Goal: Task Accomplishment & Management: Manage account settings

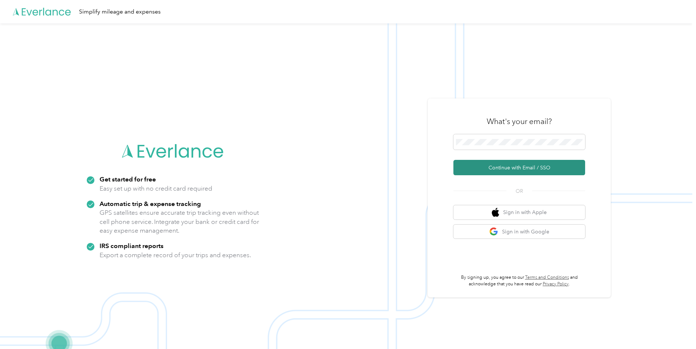
click at [488, 165] on button "Continue with Email / SSO" at bounding box center [519, 167] width 132 height 15
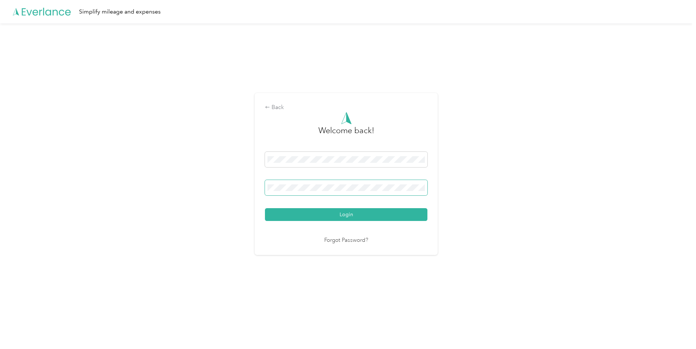
click at [265, 208] on button "Login" at bounding box center [346, 214] width 162 height 13
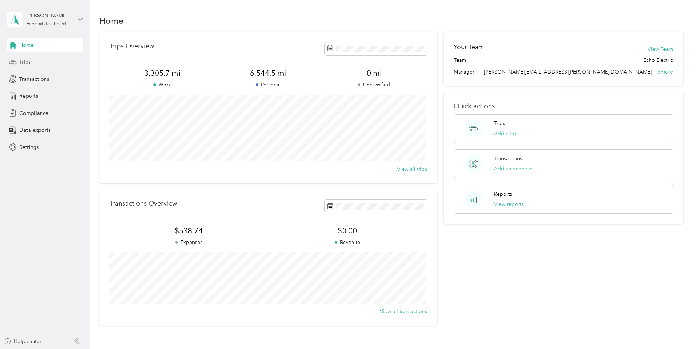
click at [23, 62] on span "Trips" at bounding box center [24, 62] width 11 height 8
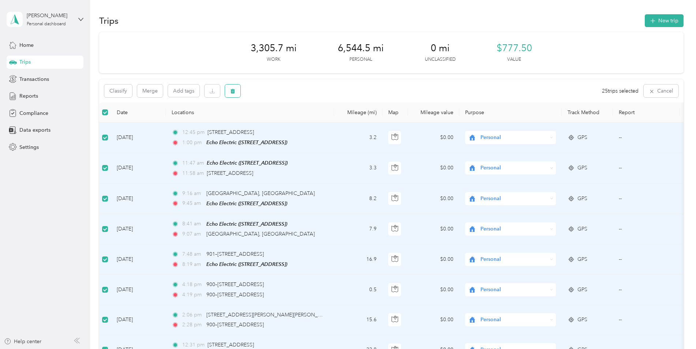
click at [234, 93] on icon "button" at bounding box center [232, 91] width 5 height 5
click at [286, 120] on button "Yes" at bounding box center [288, 122] width 14 height 12
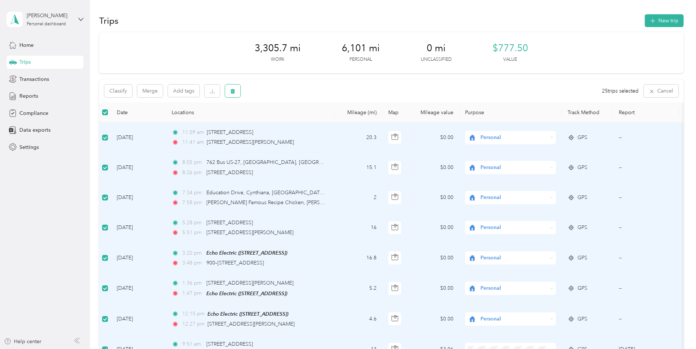
click at [236, 88] on button "button" at bounding box center [232, 91] width 15 height 13
click at [283, 120] on button "Yes" at bounding box center [288, 122] width 14 height 12
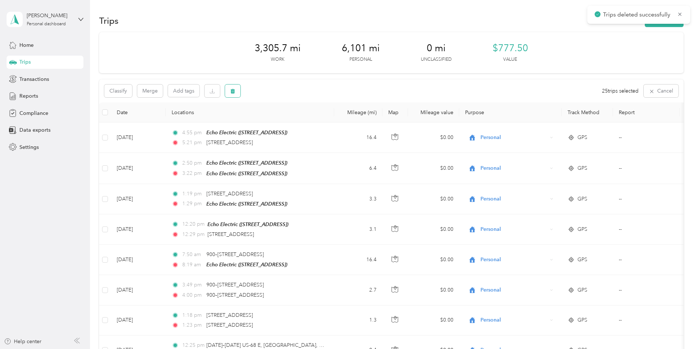
click at [232, 93] on icon "button" at bounding box center [232, 91] width 4 height 5
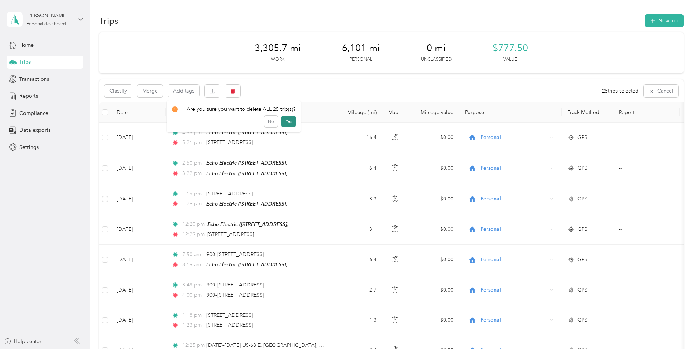
click at [282, 121] on button "Yes" at bounding box center [288, 122] width 14 height 12
click at [642, 14] on p "Unable to delete trips" at bounding box center [642, 14] width 59 height 9
click at [678, 13] on icon at bounding box center [680, 14] width 6 height 7
click at [160, 50] on div "3,305.7 mi Work 6,101 mi Personal 0 mi Unclassified $777.50 Value" at bounding box center [391, 52] width 584 height 41
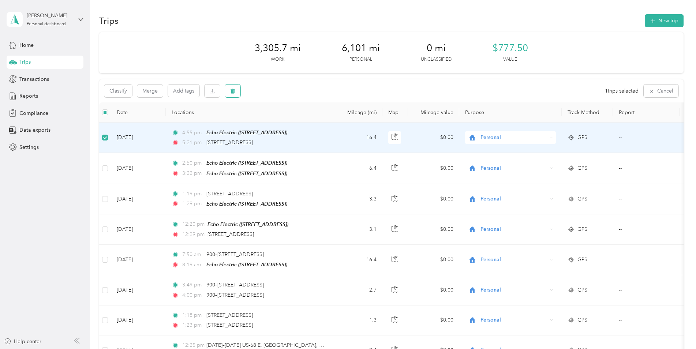
click at [236, 93] on button "button" at bounding box center [232, 91] width 15 height 13
click at [286, 121] on button "Yes" at bounding box center [287, 122] width 14 height 12
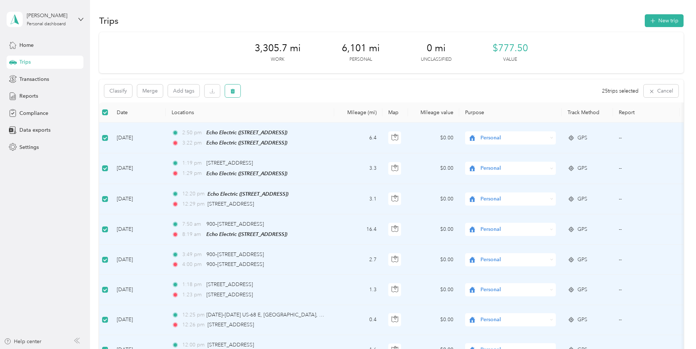
click at [239, 93] on button "button" at bounding box center [232, 91] width 15 height 13
click at [281, 119] on button "Yes" at bounding box center [288, 122] width 14 height 12
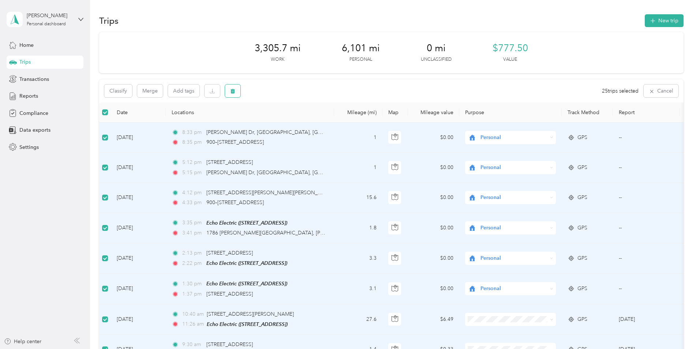
click at [237, 93] on button "button" at bounding box center [232, 91] width 15 height 13
click at [290, 123] on button "Yes" at bounding box center [288, 122] width 14 height 12
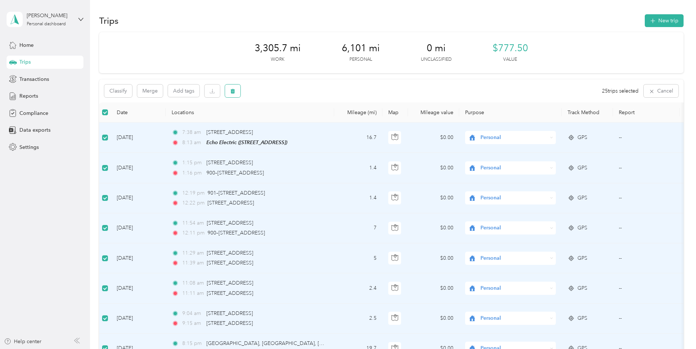
click at [238, 88] on button "button" at bounding box center [232, 91] width 15 height 13
click at [289, 122] on button "Yes" at bounding box center [288, 122] width 14 height 12
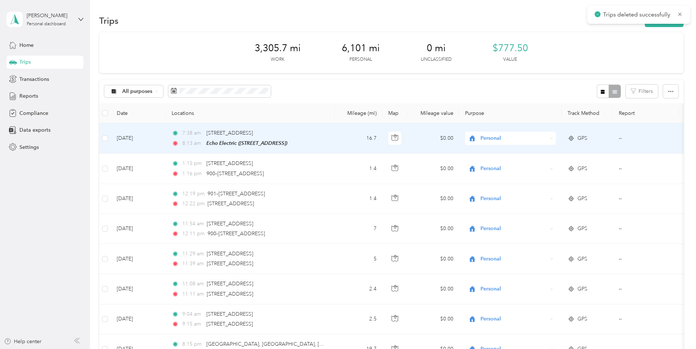
click at [108, 112] on th at bounding box center [105, 113] width 12 height 20
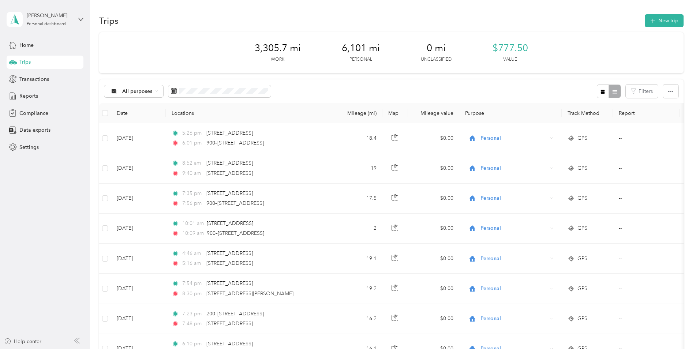
click at [108, 113] on th at bounding box center [105, 113] width 12 height 20
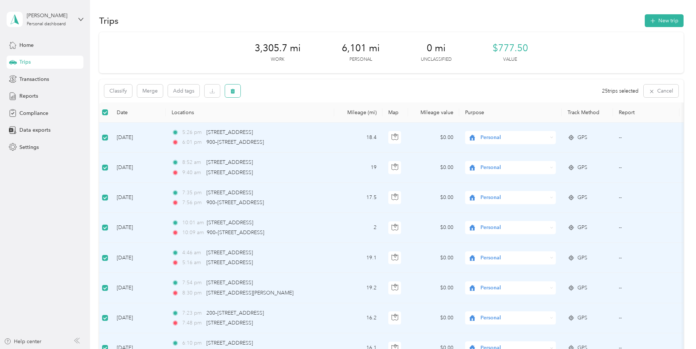
click at [229, 94] on button "button" at bounding box center [232, 91] width 15 height 13
click at [285, 123] on button "Yes" at bounding box center [288, 122] width 14 height 12
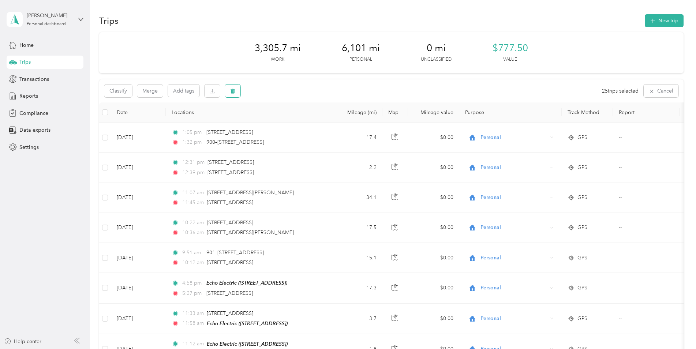
click at [232, 92] on icon "button" at bounding box center [232, 91] width 4 height 5
click at [284, 119] on button "Yes" at bounding box center [288, 122] width 14 height 12
click at [681, 15] on icon at bounding box center [680, 14] width 6 height 7
click at [231, 91] on icon "button" at bounding box center [232, 91] width 5 height 5
click at [286, 121] on button "Yes" at bounding box center [288, 122] width 14 height 12
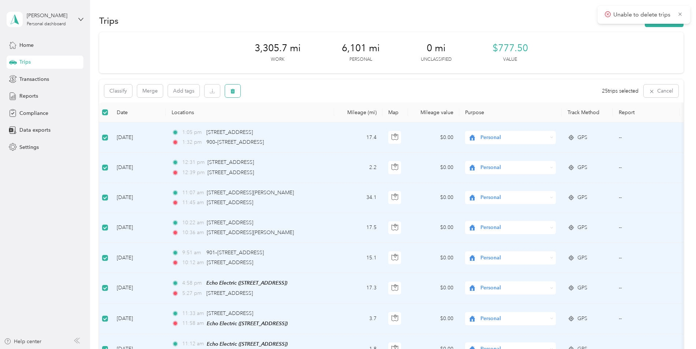
click at [230, 90] on icon "button" at bounding box center [232, 91] width 5 height 5
click at [288, 120] on button "Yes" at bounding box center [288, 122] width 14 height 12
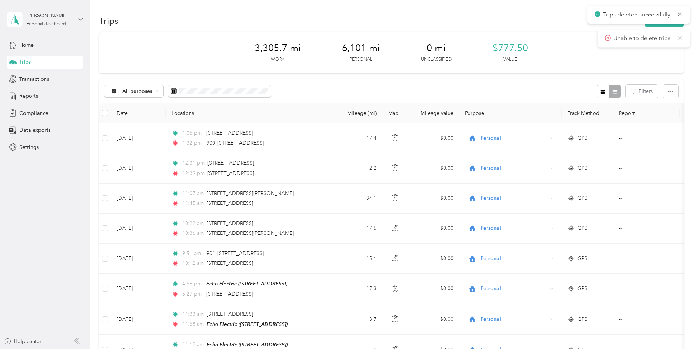
click at [678, 38] on icon at bounding box center [680, 37] width 6 height 7
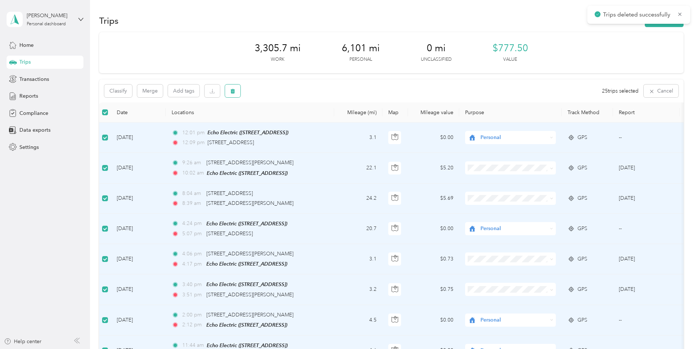
click at [230, 92] on icon "button" at bounding box center [232, 91] width 5 height 5
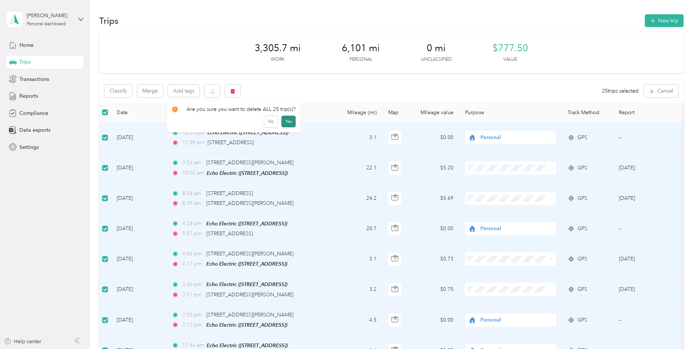
click at [290, 121] on button "Yes" at bounding box center [288, 122] width 14 height 12
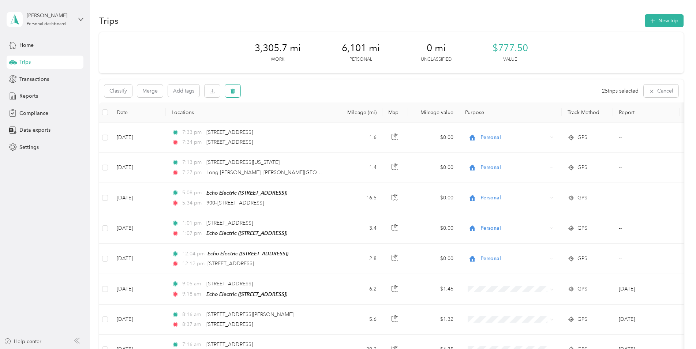
click at [236, 91] on button "button" at bounding box center [232, 91] width 15 height 13
click at [266, 118] on button "No" at bounding box center [271, 122] width 14 height 12
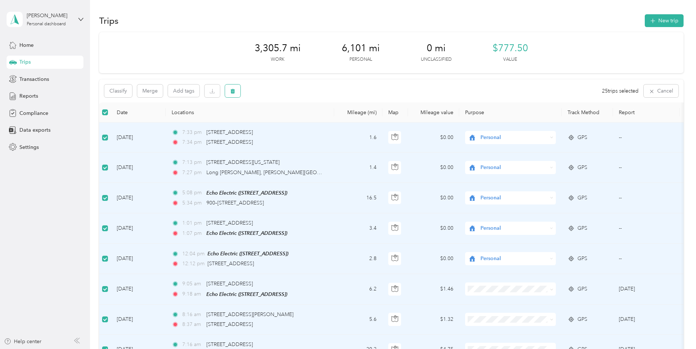
click at [232, 89] on icon "button" at bounding box center [232, 91] width 5 height 5
click at [286, 121] on button "Yes" at bounding box center [288, 122] width 14 height 12
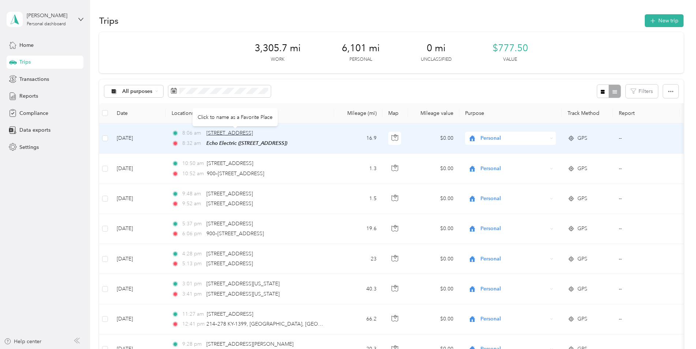
click at [222, 132] on span "[STREET_ADDRESS]" at bounding box center [229, 133] width 46 height 6
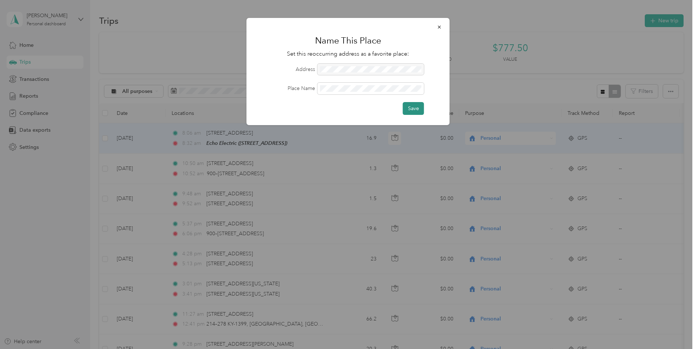
click at [412, 104] on button "Save" at bounding box center [413, 108] width 21 height 13
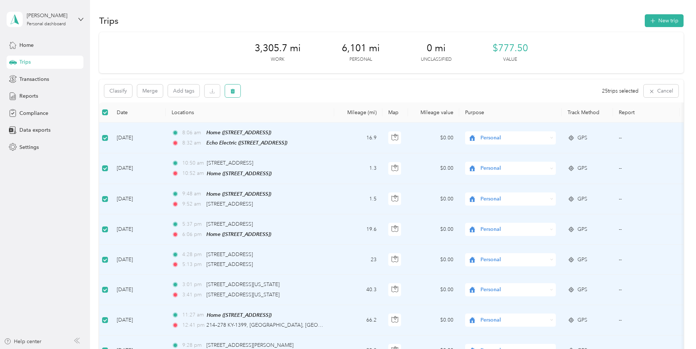
click at [237, 95] on button "button" at bounding box center [232, 91] width 15 height 13
click at [290, 125] on button "Yes" at bounding box center [288, 122] width 14 height 12
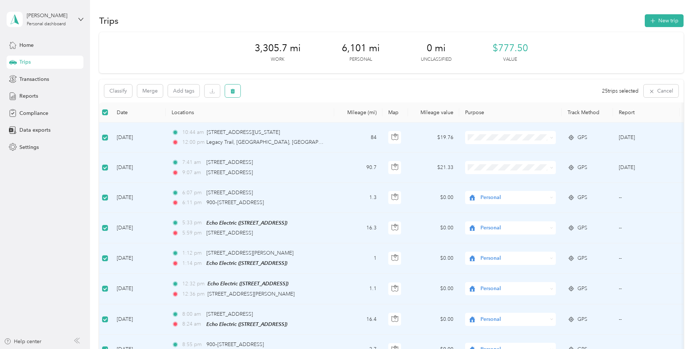
click at [230, 94] on icon "button" at bounding box center [232, 91] width 5 height 5
click at [284, 123] on button "Yes" at bounding box center [288, 122] width 14 height 12
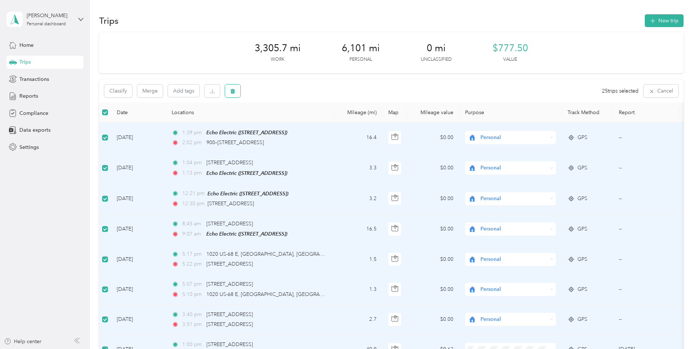
click at [228, 91] on button "button" at bounding box center [232, 91] width 15 height 13
click at [288, 120] on button "Yes" at bounding box center [288, 122] width 14 height 12
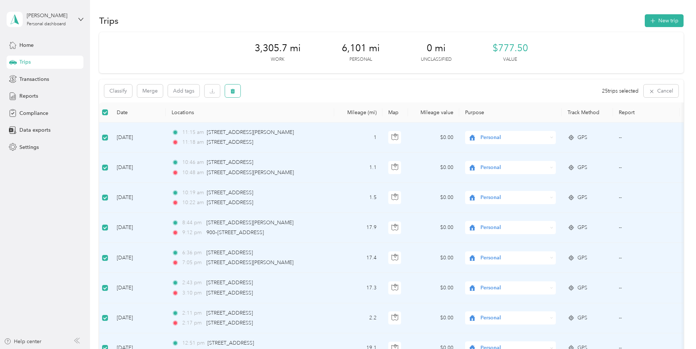
click at [230, 95] on button "button" at bounding box center [232, 91] width 15 height 13
click at [291, 122] on button "Yes" at bounding box center [288, 122] width 14 height 12
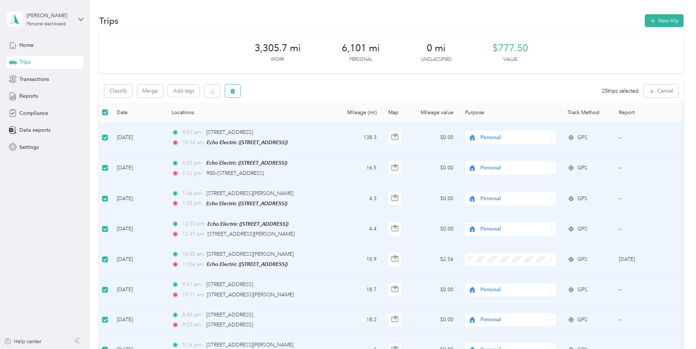
click at [236, 94] on button "button" at bounding box center [232, 91] width 15 height 13
click at [289, 122] on button "Yes" at bounding box center [288, 122] width 14 height 12
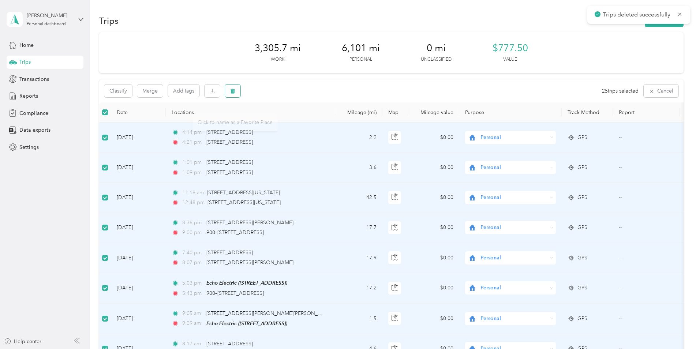
click at [234, 95] on button "button" at bounding box center [232, 91] width 15 height 13
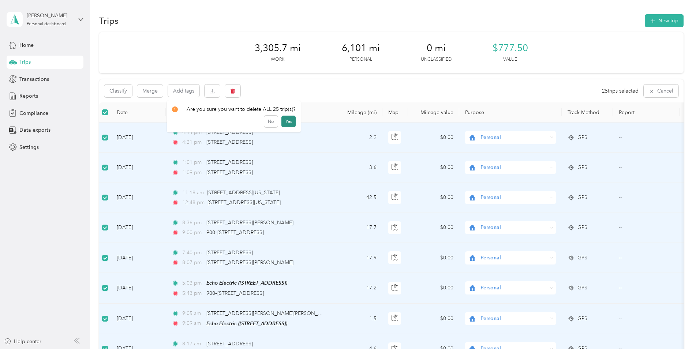
click at [286, 120] on button "Yes" at bounding box center [288, 122] width 14 height 12
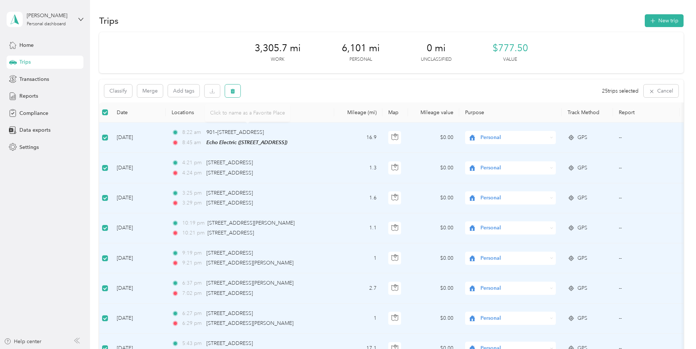
click at [232, 91] on icon "button" at bounding box center [232, 91] width 4 height 5
click at [278, 117] on div "No Yes" at bounding box center [234, 122] width 124 height 12
click at [236, 94] on button "button" at bounding box center [232, 91] width 15 height 13
click at [282, 122] on button "Yes" at bounding box center [288, 122] width 14 height 12
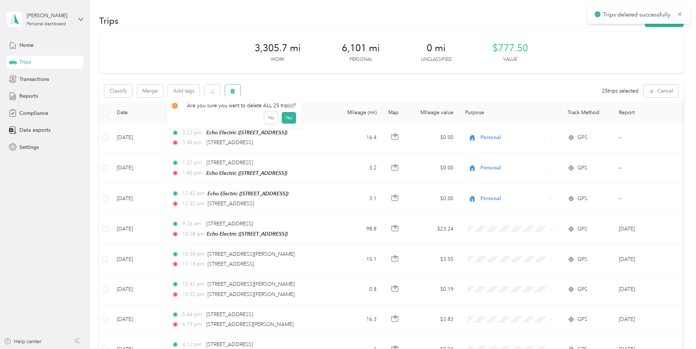
click at [230, 93] on button "button" at bounding box center [232, 91] width 15 height 13
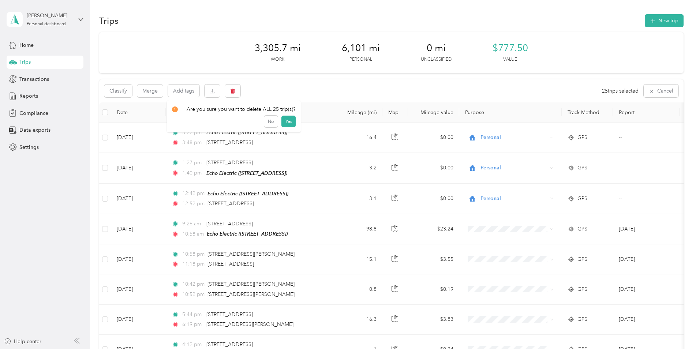
click at [109, 114] on th at bounding box center [105, 112] width 12 height 20
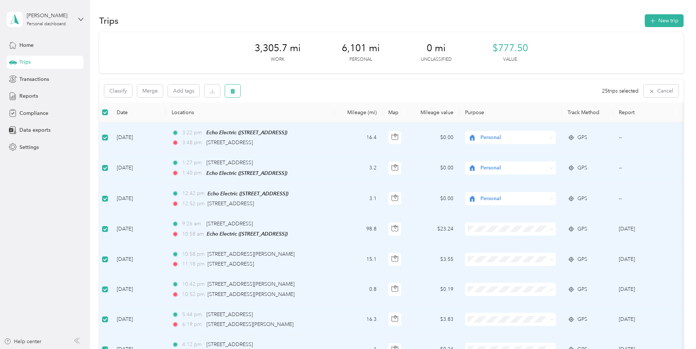
click at [227, 91] on button "button" at bounding box center [232, 91] width 15 height 13
click at [289, 121] on button "Yes" at bounding box center [288, 122] width 14 height 12
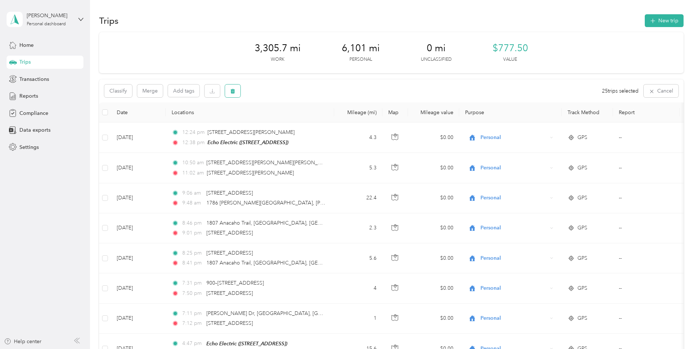
click at [229, 94] on button "button" at bounding box center [232, 91] width 15 height 13
click at [225, 115] on div "Are you sure you want to delete ALL 25 trip(s)? No Yes" at bounding box center [234, 116] width 134 height 32
click at [108, 113] on th at bounding box center [105, 112] width 12 height 20
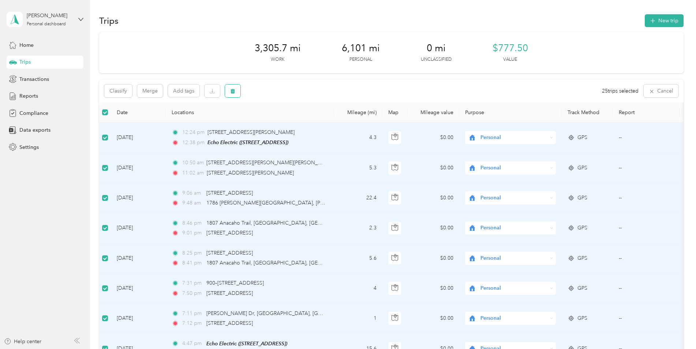
click at [237, 95] on button "button" at bounding box center [232, 91] width 15 height 13
click at [285, 122] on button "Yes" at bounding box center [288, 122] width 14 height 12
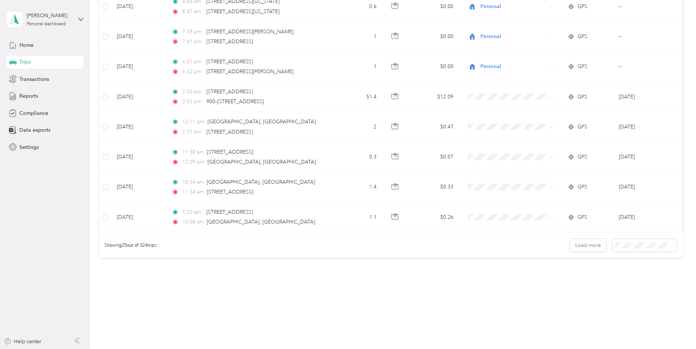
scroll to position [659, 0]
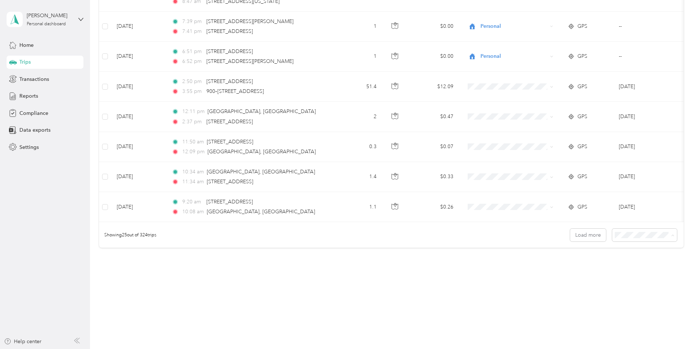
click at [658, 259] on div "50 per load" at bounding box center [642, 262] width 55 height 8
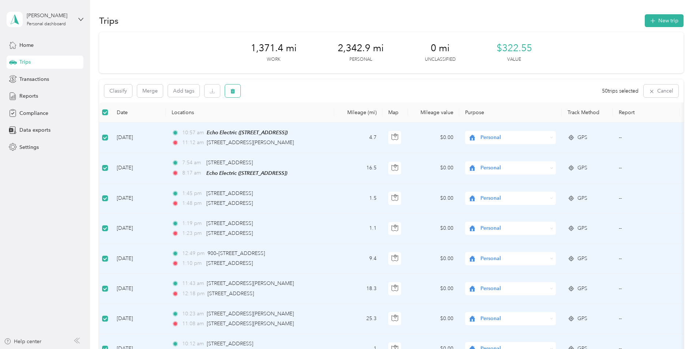
click at [236, 91] on button "button" at bounding box center [232, 91] width 15 height 13
click at [285, 120] on button "Yes" at bounding box center [288, 122] width 14 height 12
click at [231, 93] on icon "button" at bounding box center [232, 91] width 4 height 5
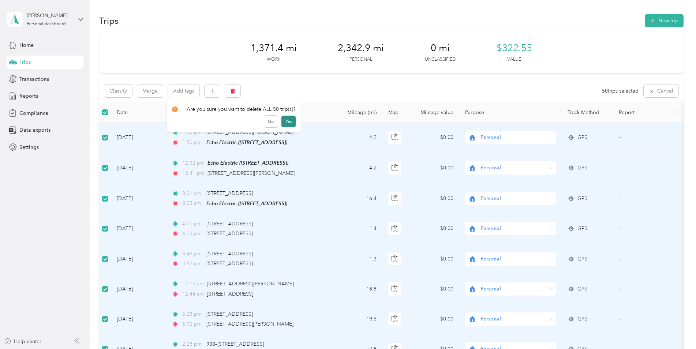
click at [287, 121] on button "Yes" at bounding box center [288, 122] width 14 height 12
click at [238, 93] on button "button" at bounding box center [232, 91] width 15 height 13
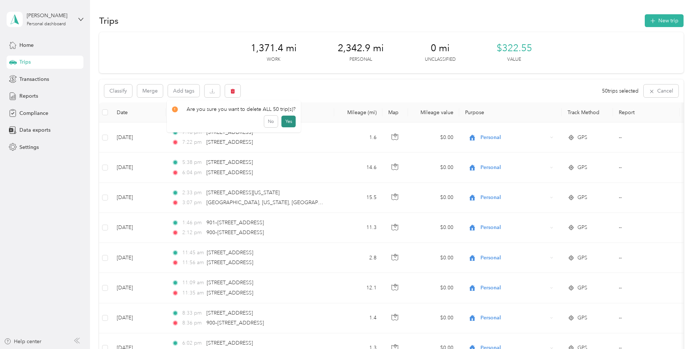
click at [283, 117] on button "Yes" at bounding box center [288, 122] width 14 height 12
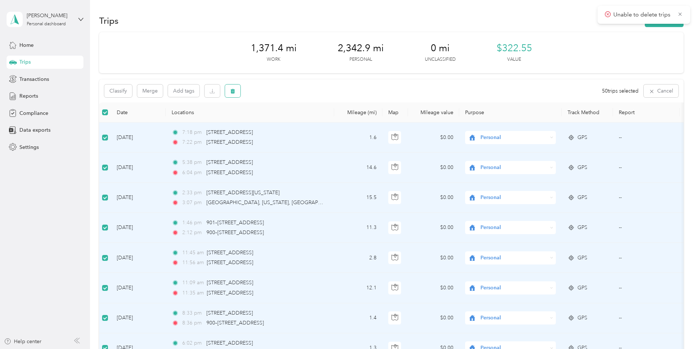
click at [234, 91] on icon "button" at bounding box center [232, 91] width 4 height 5
click at [287, 119] on button "Yes" at bounding box center [288, 122] width 14 height 12
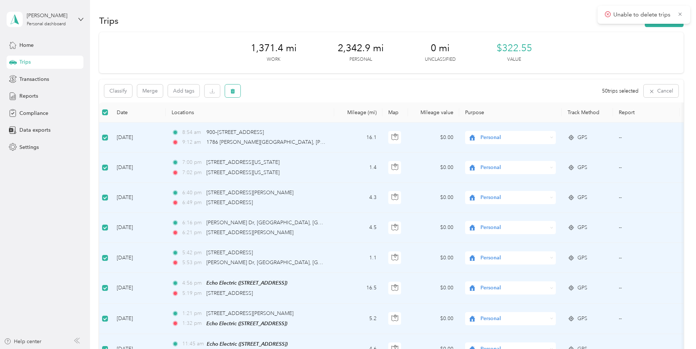
click at [231, 90] on icon "button" at bounding box center [232, 91] width 4 height 5
click at [285, 122] on button "Yes" at bounding box center [288, 122] width 14 height 12
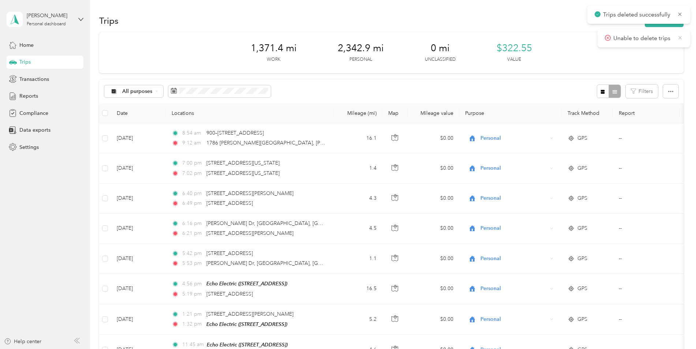
click at [680, 38] on icon at bounding box center [680, 37] width 6 height 7
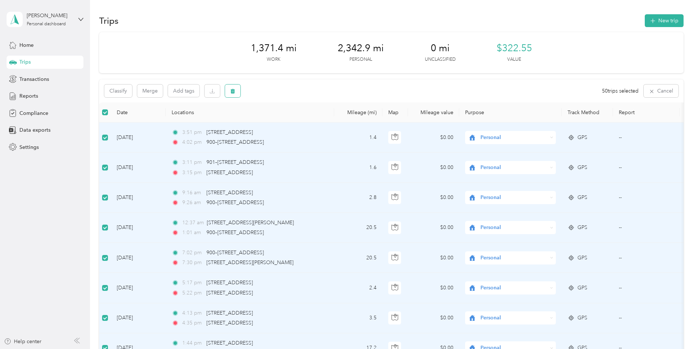
click at [239, 93] on button "button" at bounding box center [232, 91] width 15 height 13
click at [289, 121] on button "Yes" at bounding box center [288, 122] width 14 height 12
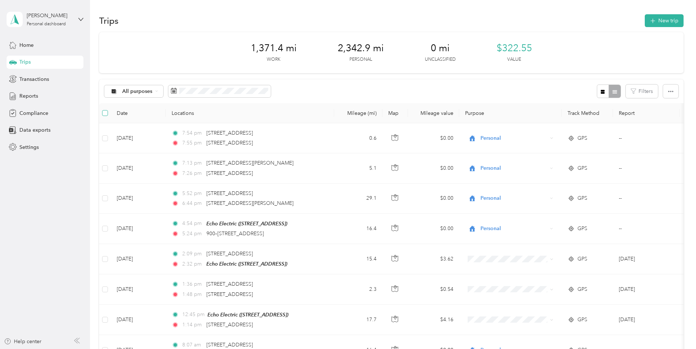
click at [104, 116] on label at bounding box center [105, 113] width 6 height 8
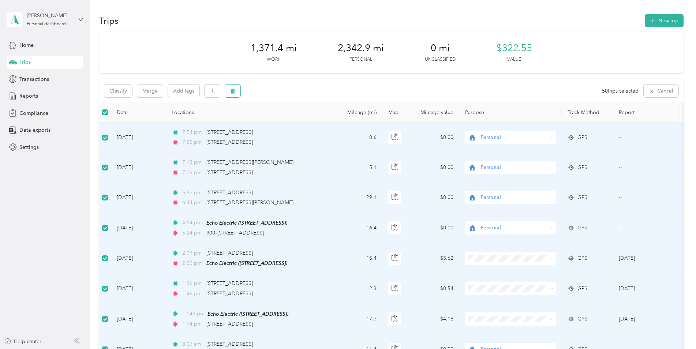
click at [236, 91] on button "button" at bounding box center [232, 91] width 15 height 13
click at [284, 120] on button "Yes" at bounding box center [288, 122] width 14 height 12
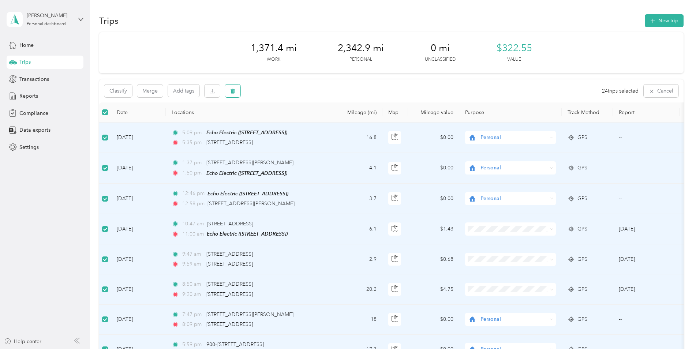
click at [236, 94] on button "button" at bounding box center [232, 91] width 15 height 13
click at [289, 123] on button "Yes" at bounding box center [288, 122] width 14 height 12
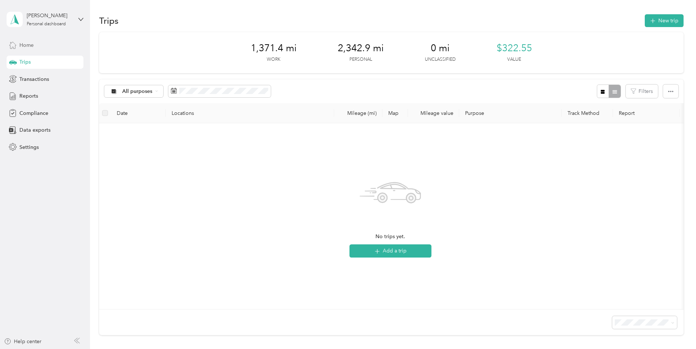
click at [30, 39] on div "Home" at bounding box center [45, 44] width 77 height 13
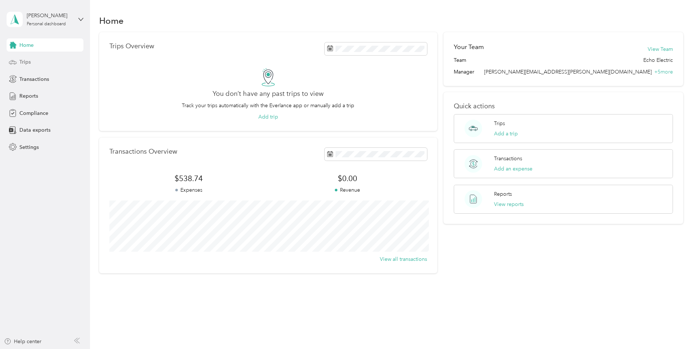
click at [36, 59] on div "Trips" at bounding box center [45, 62] width 77 height 13
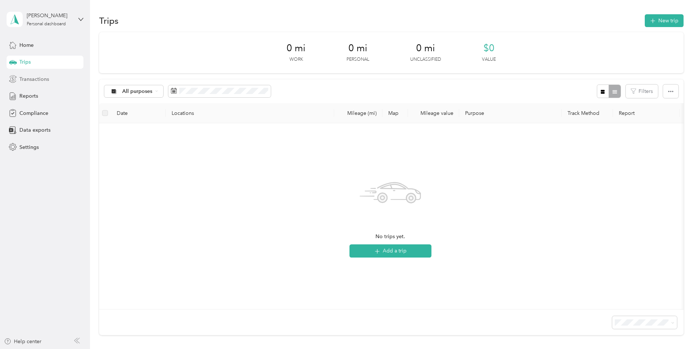
click at [55, 78] on div "Transactions" at bounding box center [45, 78] width 77 height 13
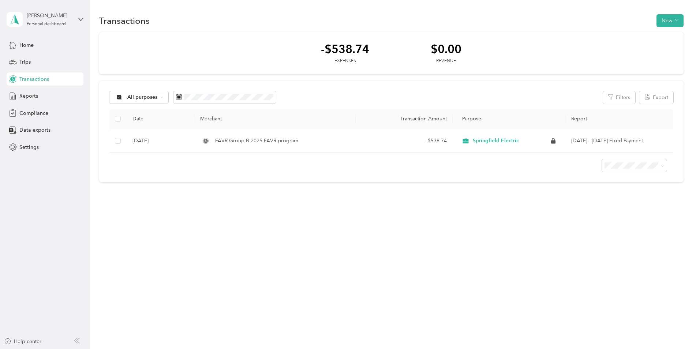
click at [44, 89] on div "Home Trips Transactions Reports Compliance Data exports Settings" at bounding box center [45, 95] width 77 height 115
click at [37, 94] on span "Reports" at bounding box center [28, 96] width 19 height 8
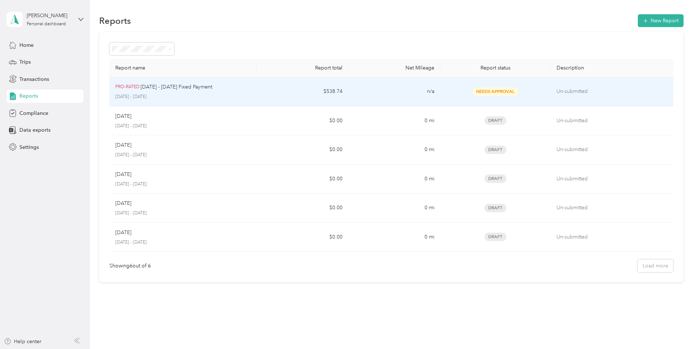
click at [219, 86] on div "PRO-RATED [DATE] - [DATE] Fixed Payment" at bounding box center [182, 87] width 135 height 8
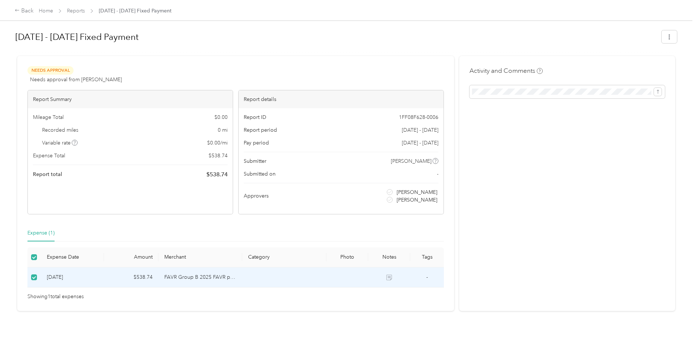
click at [30, 256] on th at bounding box center [34, 257] width 14 height 20
